Goal: Task Accomplishment & Management: Complete application form

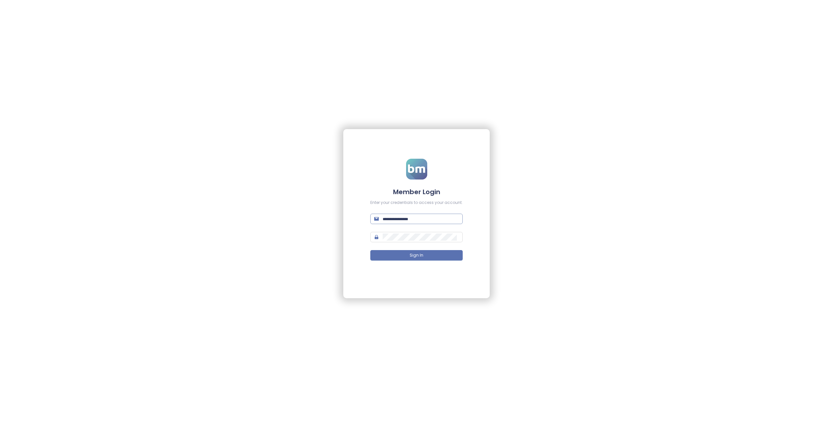
click at [412, 220] on input "text" at bounding box center [421, 218] width 76 height 7
type input "**********"
click at [415, 257] on span "Sign In" at bounding box center [417, 256] width 14 height 6
click at [398, 221] on input "text" at bounding box center [421, 218] width 76 height 7
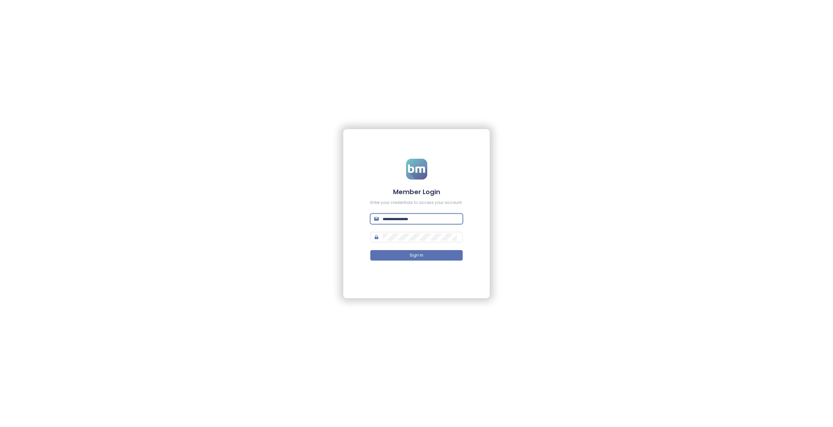
type input "**********"
click at [405, 252] on button "Sign In" at bounding box center [416, 255] width 92 height 10
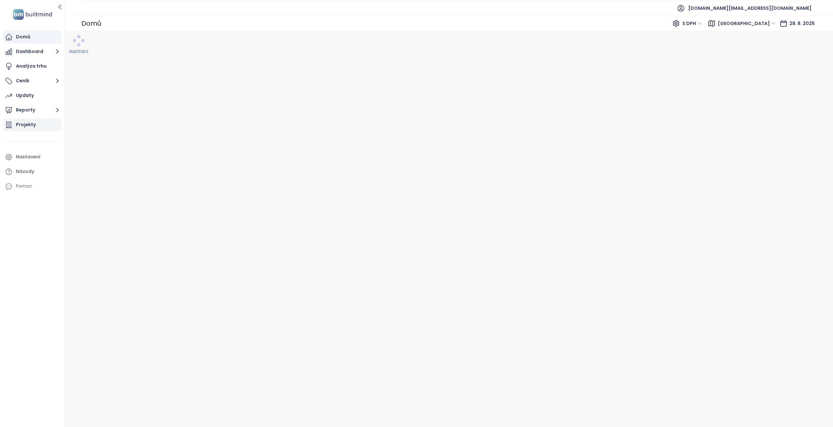
drag, startPoint x: 34, startPoint y: 110, endPoint x: 36, endPoint y: 128, distance: 17.8
click at [36, 128] on ul "Domů Dashboard Analýza trhu Ceník Updaty Reporty Projekty Nastavení Návody Pomoc" at bounding box center [32, 112] width 58 height 162
click at [36, 128] on div "Projekty" at bounding box center [32, 124] width 58 height 13
click at [122, 71] on div at bounding box center [109, 66] width 65 height 10
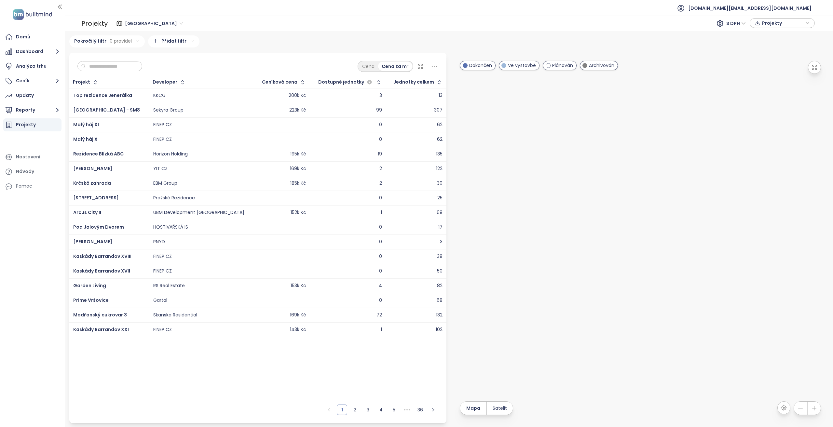
click at [123, 68] on input "text" at bounding box center [112, 67] width 53 height 10
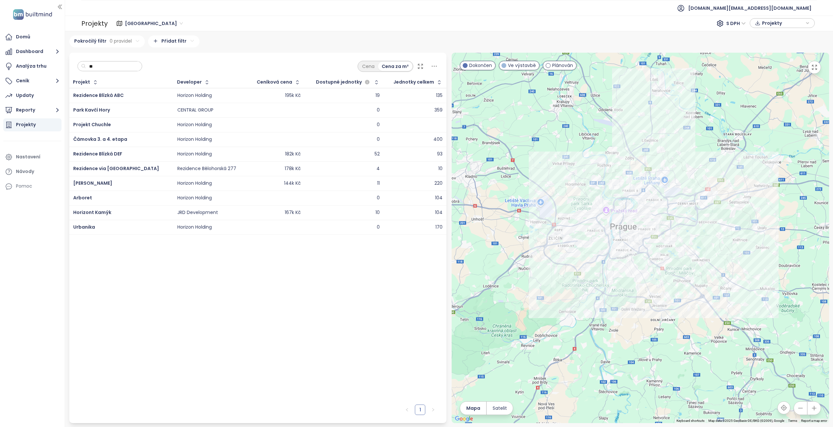
type input "*"
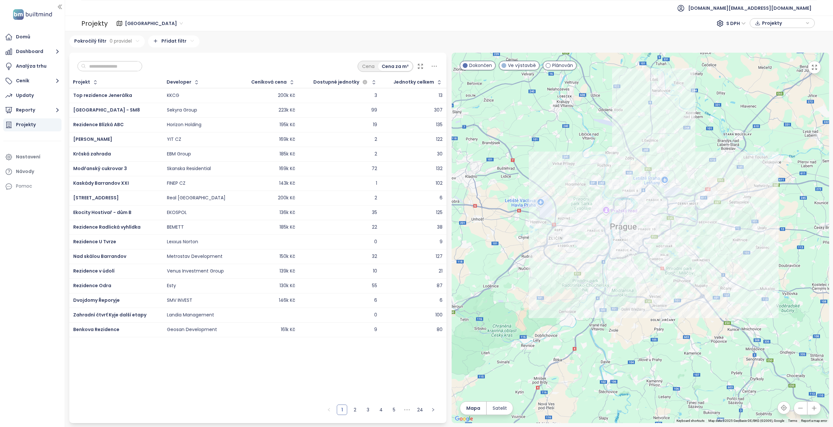
click at [141, 21] on span "[GEOGRAPHIC_DATA]" at bounding box center [154, 24] width 58 height 10
click at [157, 67] on div "[GEOGRAPHIC_DATA]" at bounding box center [156, 67] width 58 height 7
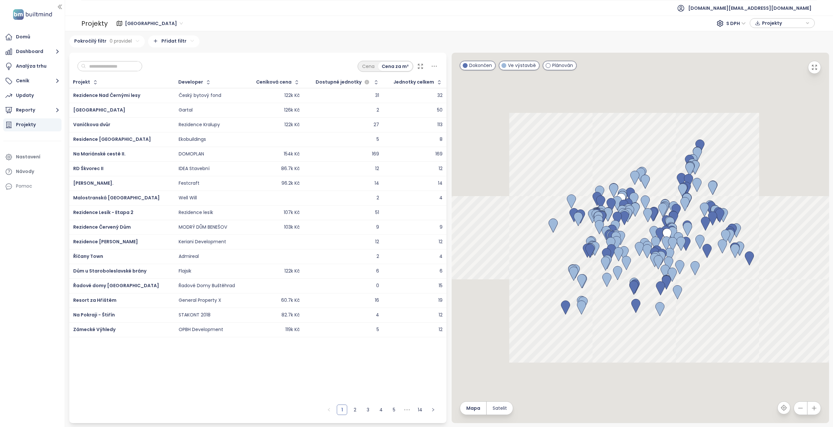
click at [106, 72] on div "Cena Cena za m²" at bounding box center [258, 65] width 378 height 24
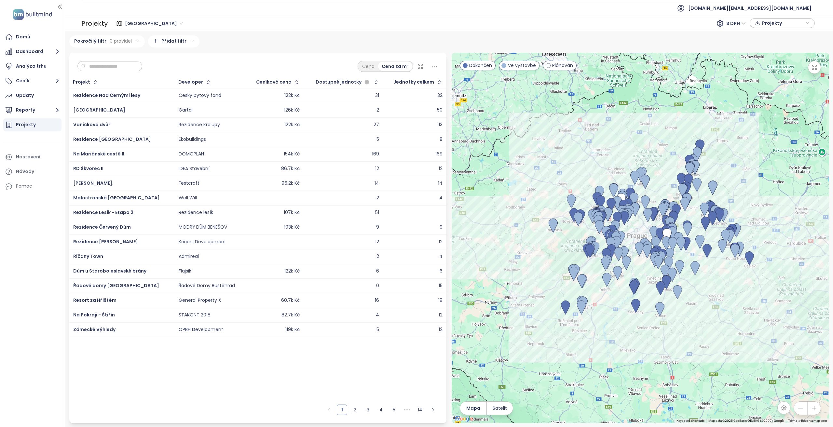
click at [104, 67] on input "text" at bounding box center [112, 67] width 53 height 10
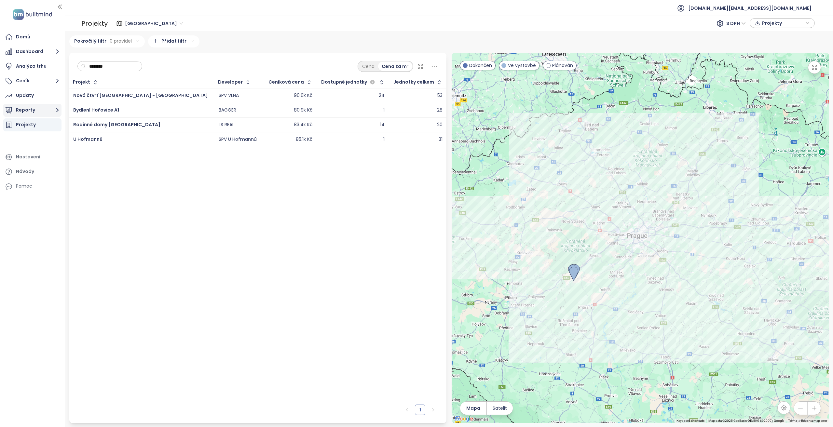
type input "********"
